Goal: Find specific page/section: Find specific page/section

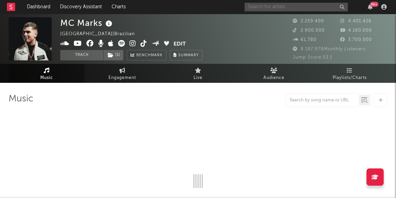
select select "6m"
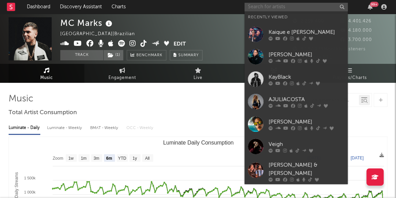
click at [261, 6] on input "text" at bounding box center [295, 7] width 103 height 9
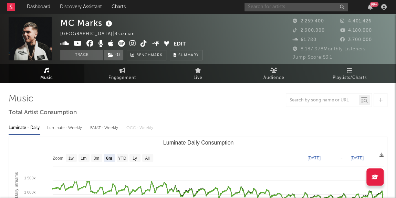
click at [248, 6] on input "text" at bounding box center [295, 7] width 103 height 9
click at [269, 7] on input "miliona" at bounding box center [295, 7] width 103 height 9
click at [268, 8] on input "miliona" at bounding box center [295, 7] width 103 height 9
click at [263, 8] on input "miliona" at bounding box center [295, 7] width 103 height 9
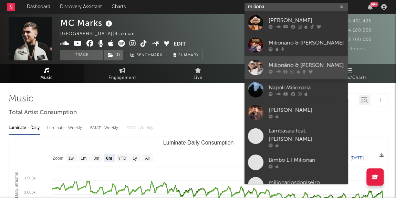
type input "miliona"
click at [263, 63] on div at bounding box center [255, 67] width 15 height 15
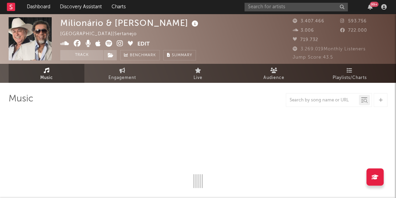
select select "6m"
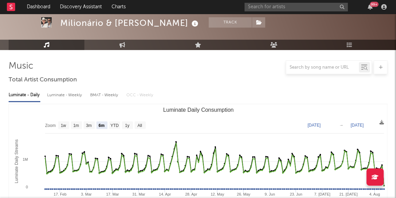
scroll to position [94, 0]
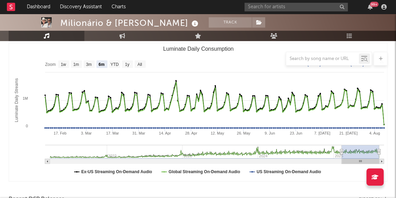
drag, startPoint x: 265, startPoint y: 15, endPoint x: 264, endPoint y: 9, distance: 6.7
click at [263, 8] on input "text" at bounding box center [295, 7] width 103 height 9
